Goal: Task Accomplishment & Management: Use online tool/utility

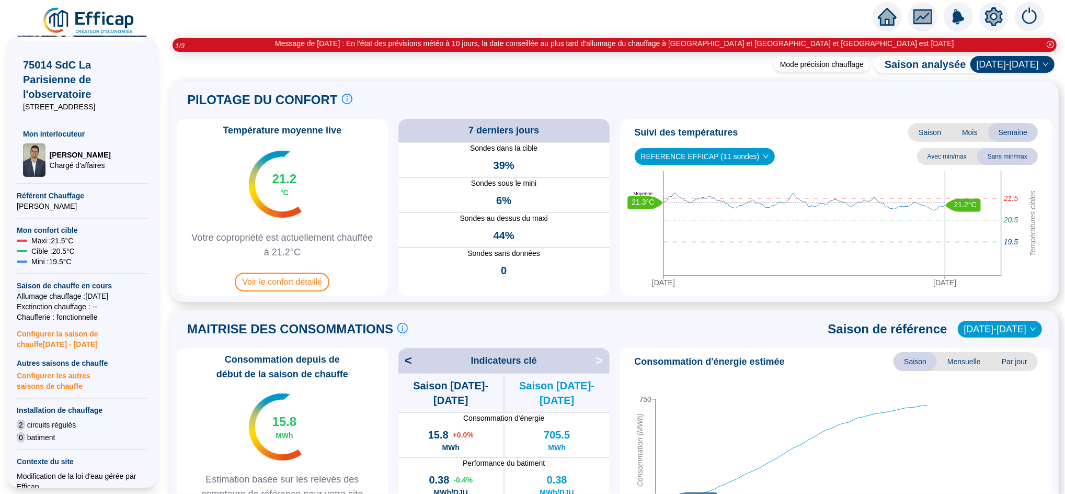
scroll to position [238, 0]
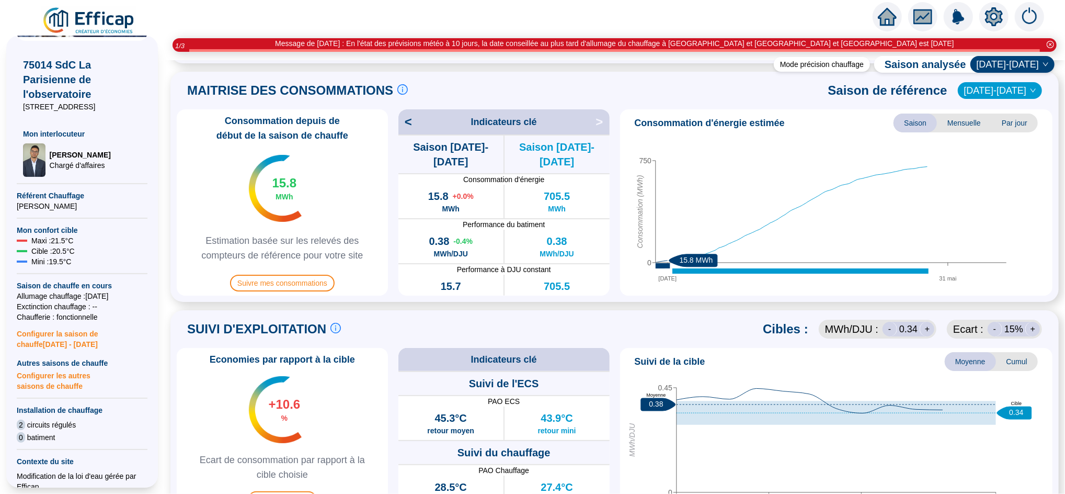
click at [890, 16] on icon "home" at bounding box center [887, 16] width 19 height 15
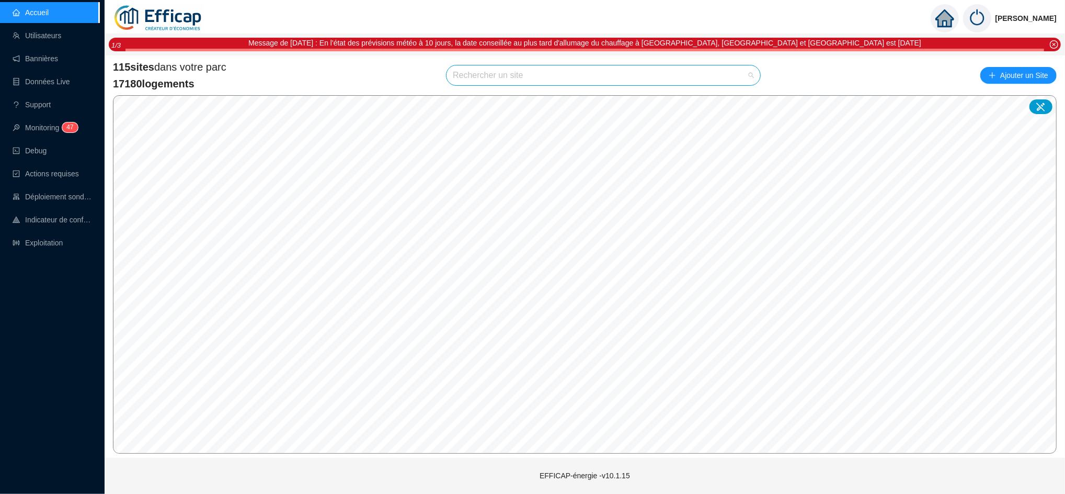
click at [506, 78] on input "search" at bounding box center [599, 75] width 292 height 20
type input "orient"
click at [742, 95] on div at bounding box center [742, 101] width 24 height 16
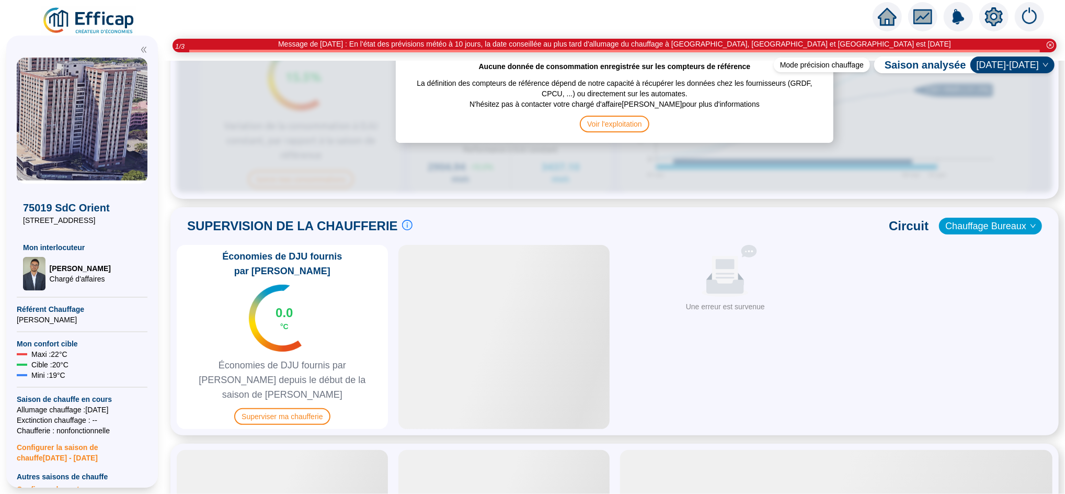
click at [475, 313] on div at bounding box center [503, 337] width 211 height 184
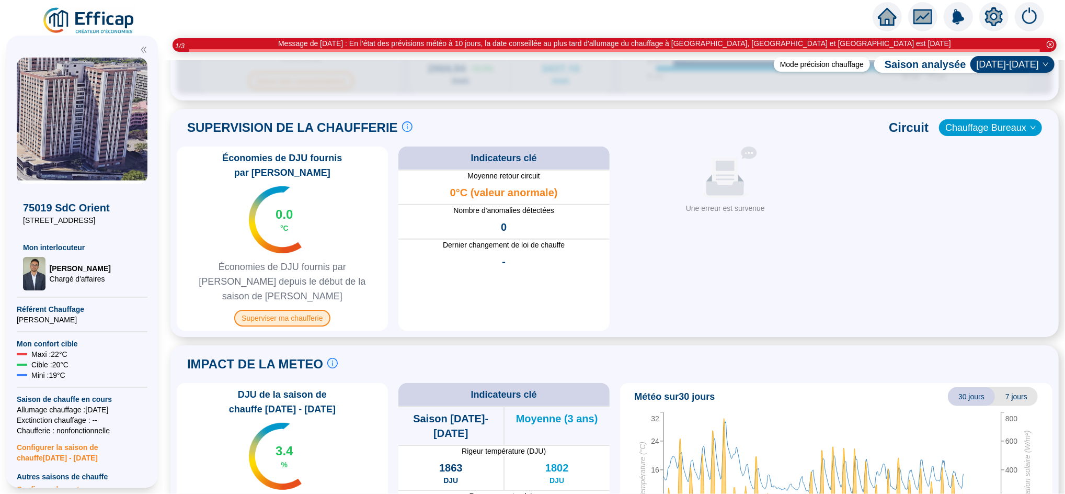
click at [309, 309] on span "Superviser ma chaufferie" at bounding box center [282, 317] width 96 height 17
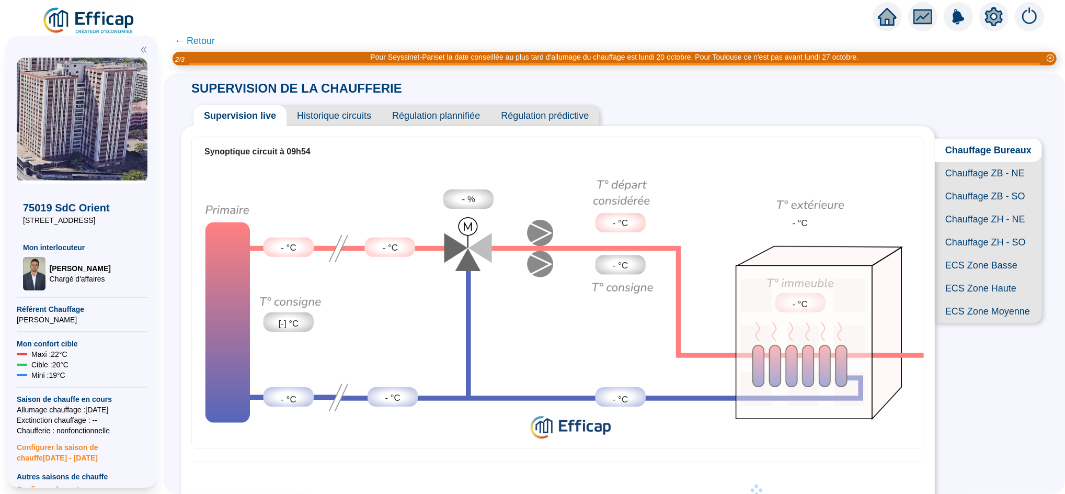
click at [974, 231] on span "Chauffage ZH - NE" at bounding box center [988, 219] width 107 height 23
